Goal: Information Seeking & Learning: Understand process/instructions

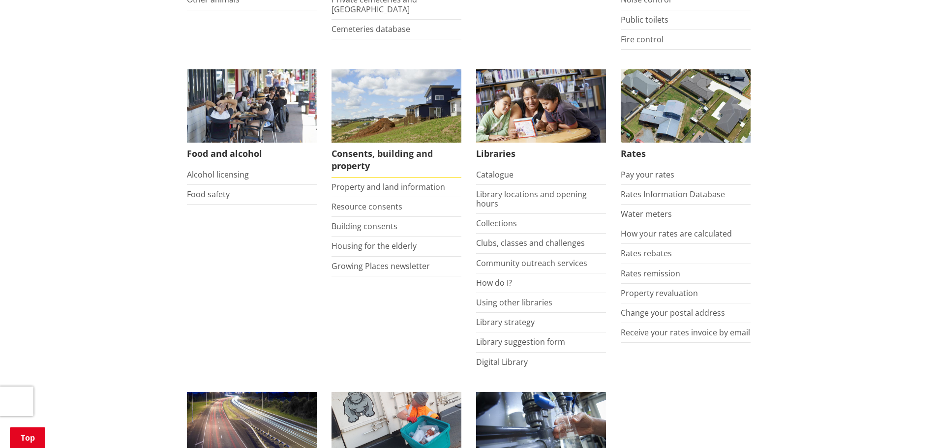
scroll to position [344, 0]
click at [382, 209] on link "Resource consents" at bounding box center [367, 206] width 71 height 11
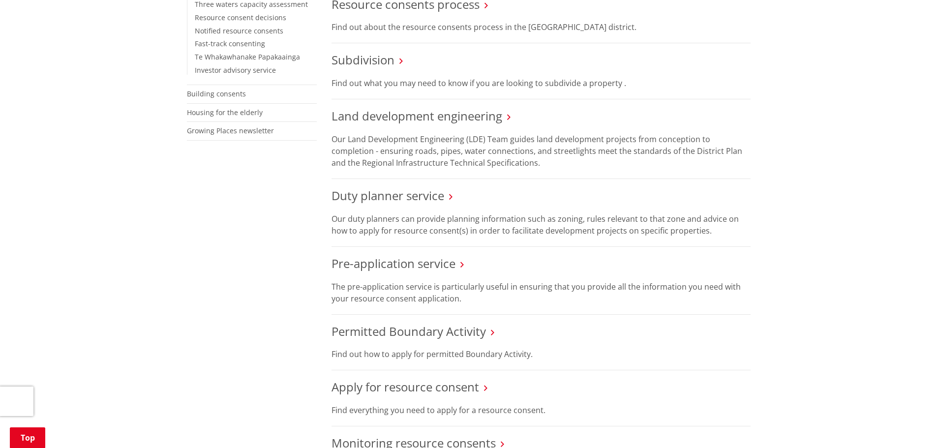
scroll to position [394, 0]
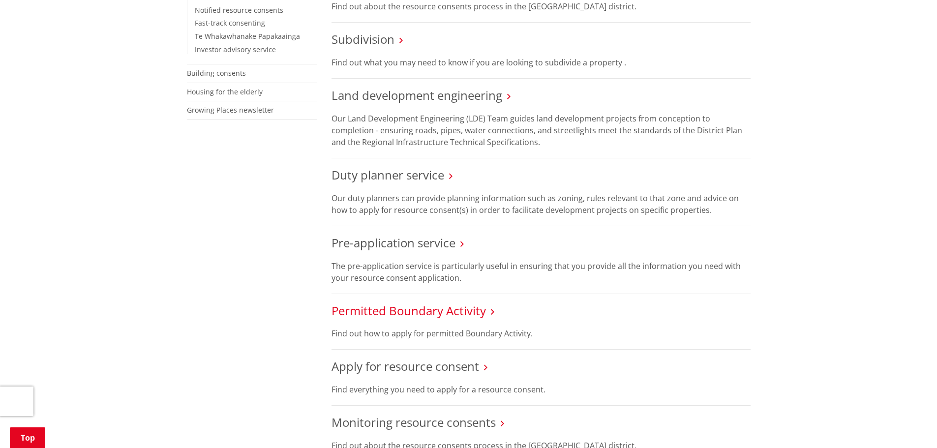
click at [440, 312] on link "Permitted Boundary Activity" at bounding box center [409, 311] width 155 height 16
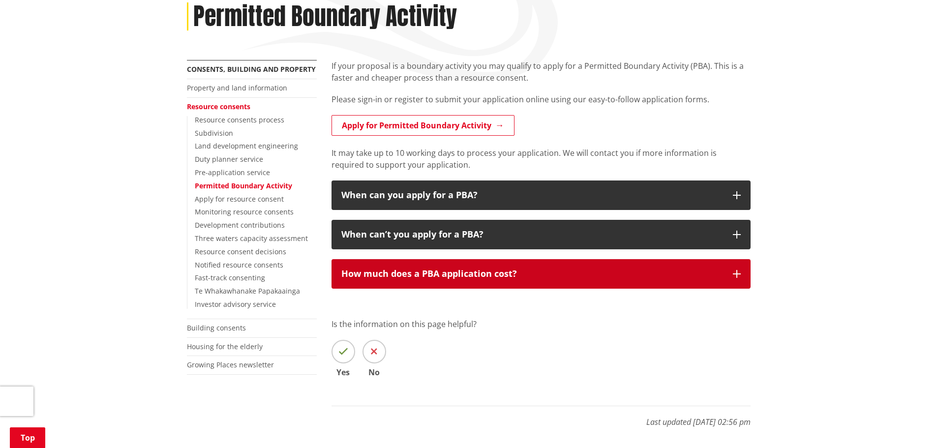
scroll to position [148, 0]
